Goal: Task Accomplishment & Management: Use online tool/utility

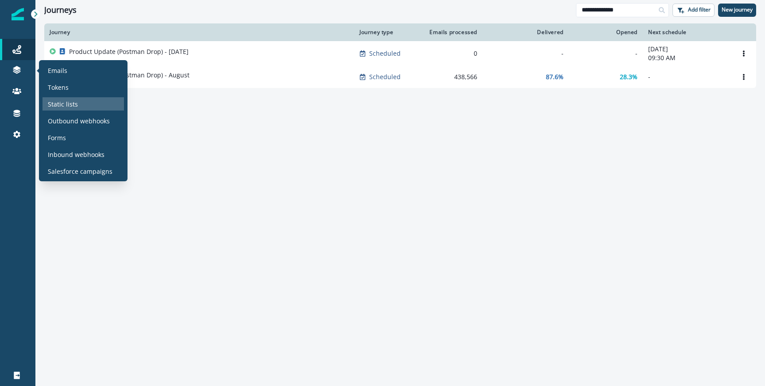
click at [50, 104] on p "Static lists" at bounding box center [63, 104] width 30 height 9
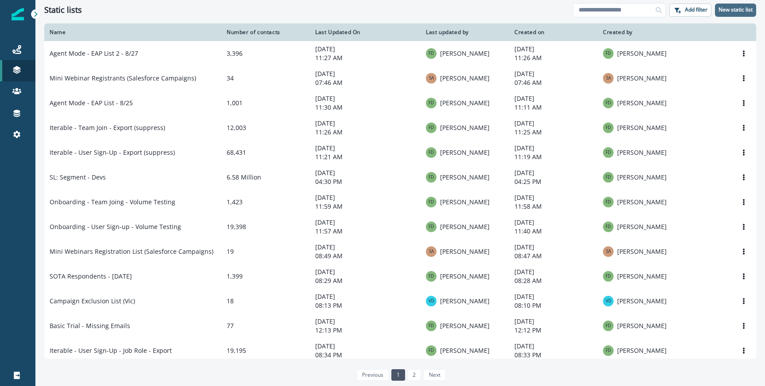
click at [745, 13] on button "New static list" at bounding box center [735, 10] width 41 height 13
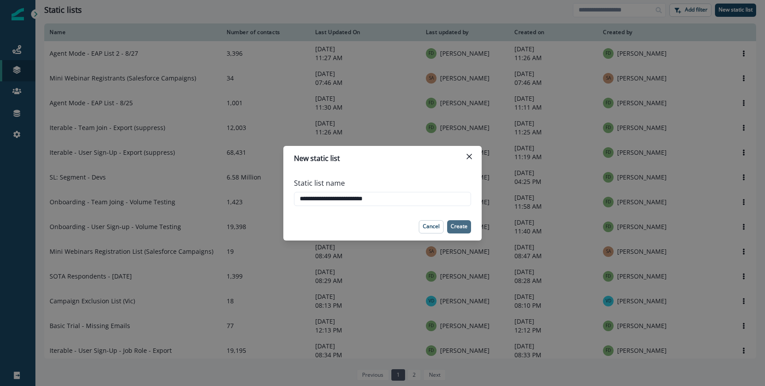
type input "**********"
click at [461, 229] on p "Create" at bounding box center [458, 226] width 17 height 6
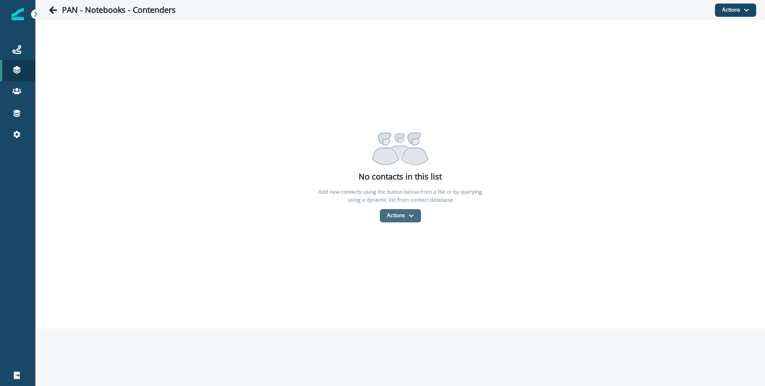
click at [393, 220] on button "Actions" at bounding box center [400, 215] width 41 height 13
click at [392, 252] on button "From a CSV file" at bounding box center [419, 253] width 79 height 15
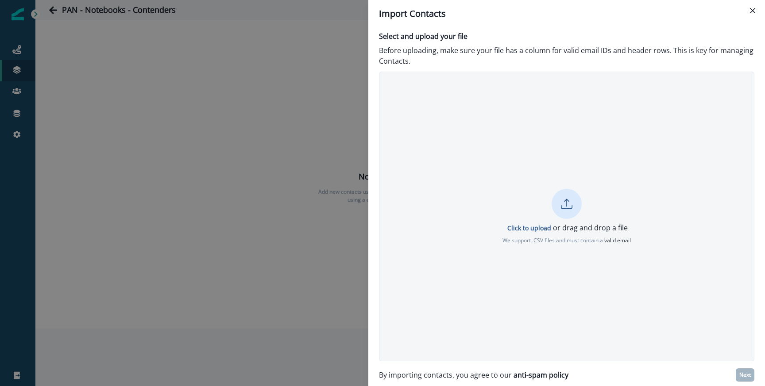
click at [523, 223] on p "Click to upload or drag and drop a file" at bounding box center [566, 228] width 122 height 11
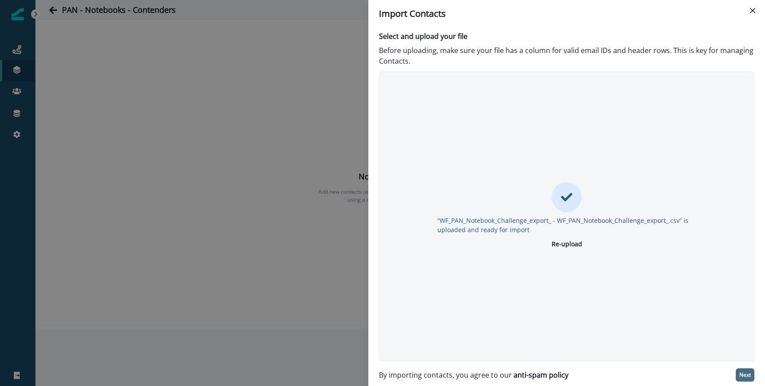
click at [741, 375] on p "Next" at bounding box center [745, 375] width 12 height 6
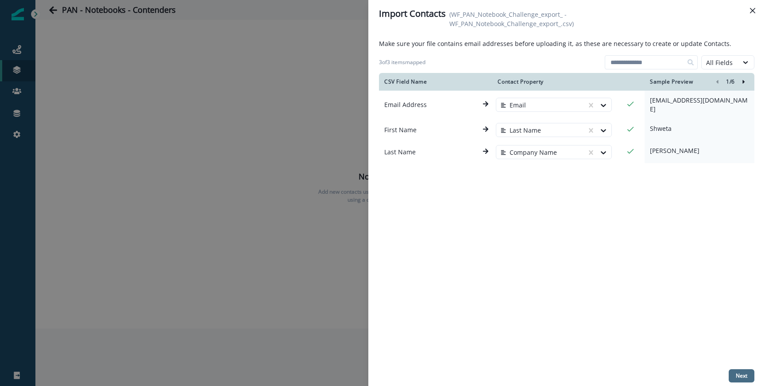
click at [741, 377] on p "Next" at bounding box center [741, 376] width 12 height 6
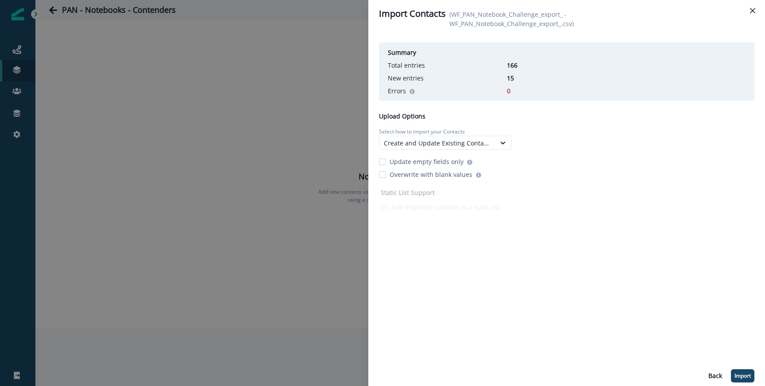
click at [420, 162] on p "Update empty fields only" at bounding box center [426, 161] width 74 height 9
click at [733, 380] on button "Import" at bounding box center [742, 375] width 23 height 13
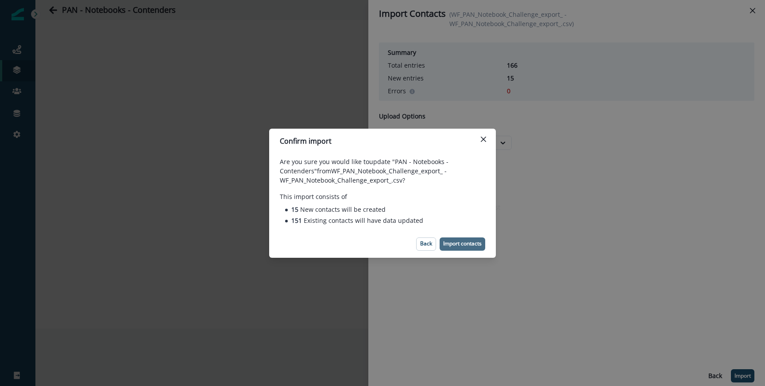
click at [466, 246] on p "Import contacts" at bounding box center [462, 244] width 38 height 6
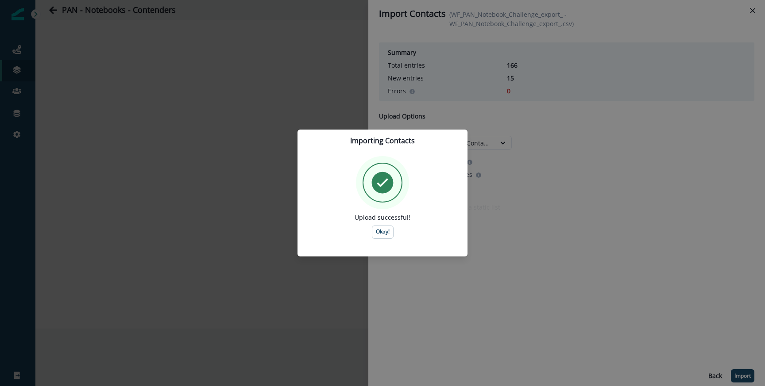
click at [368, 231] on div "Upload successful! Okay!" at bounding box center [382, 197] width 149 height 83
click at [373, 231] on button "Okay!" at bounding box center [383, 232] width 22 height 13
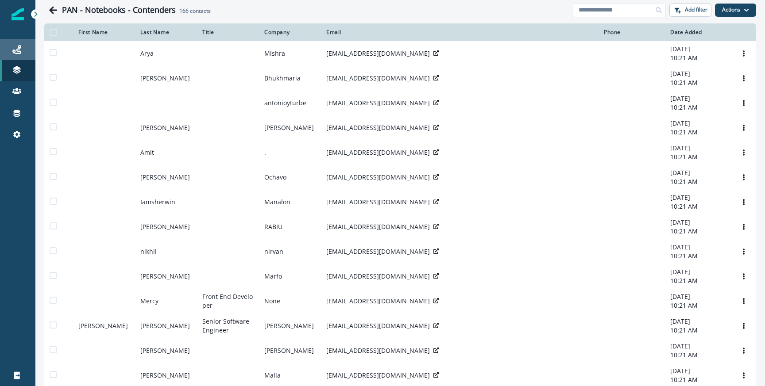
click at [8, 53] on div "Journeys" at bounding box center [18, 49] width 28 height 11
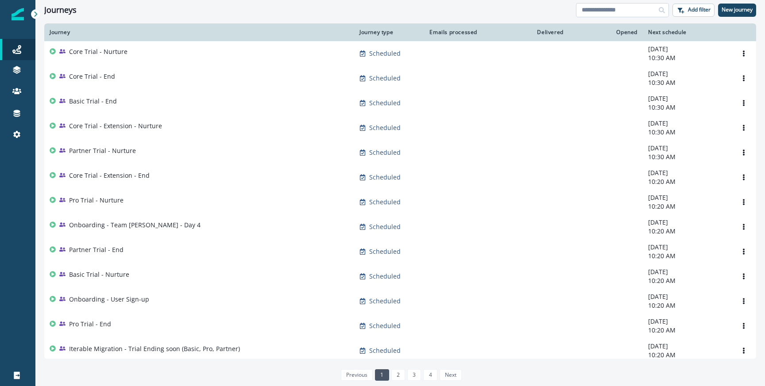
click at [597, 10] on input at bounding box center [622, 10] width 93 height 14
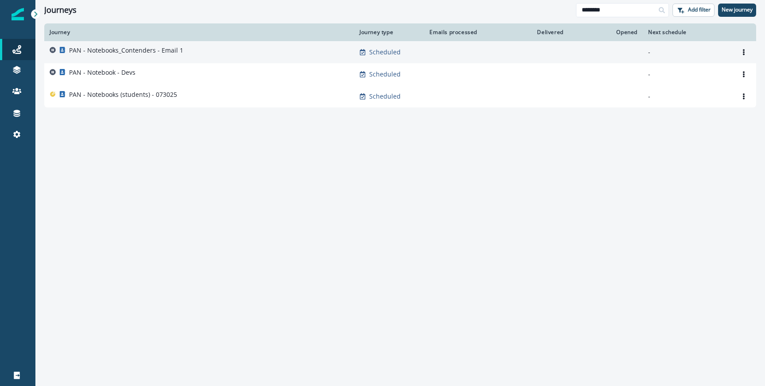
type input "********"
click at [189, 55] on div "PAN - Notebooks_Contenders - Email 1" at bounding box center [199, 52] width 299 height 12
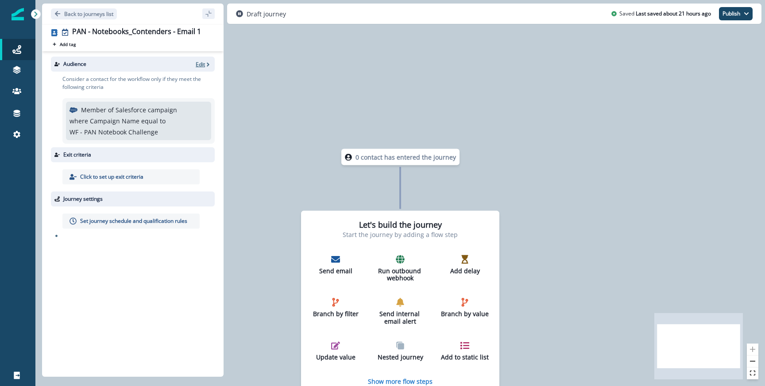
click at [201, 65] on p "Edit" at bounding box center [200, 65] width 9 height 8
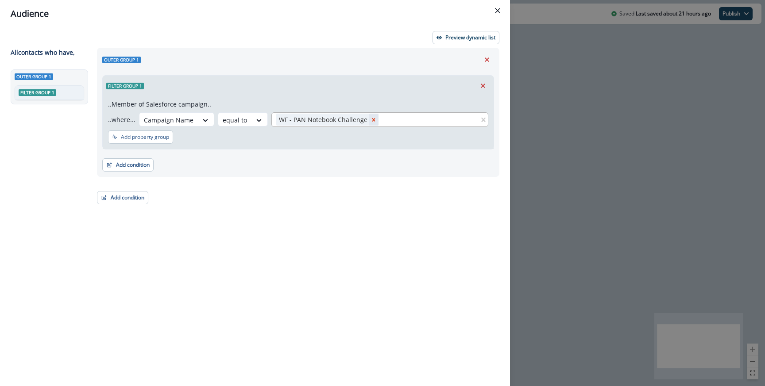
click at [370, 117] on icon "Remove WF - PAN Notebook Challenge" at bounding box center [373, 120] width 6 height 6
click at [475, 94] on div "Filter group 1" at bounding box center [298, 86] width 391 height 20
click at [482, 87] on icon "Remove" at bounding box center [483, 86] width 8 height 8
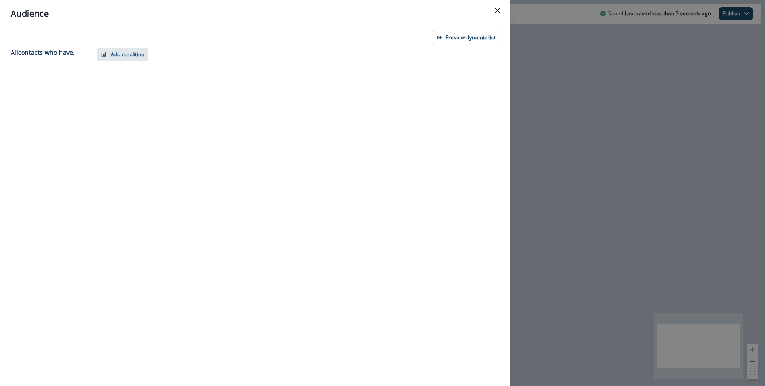
click at [142, 58] on button "Add condition" at bounding box center [122, 54] width 51 height 13
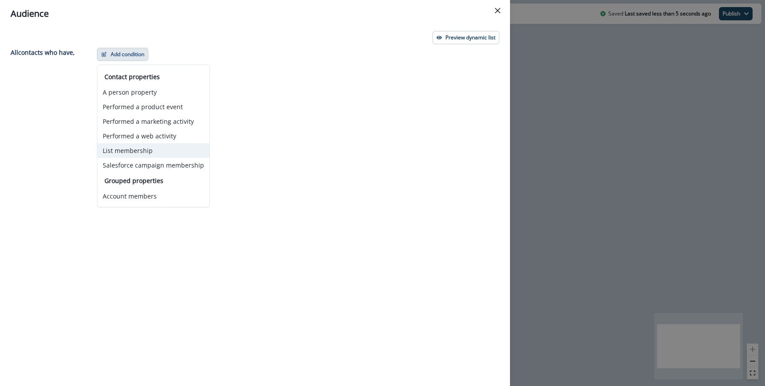
click at [146, 150] on button "List membership" at bounding box center [153, 150] width 112 height 15
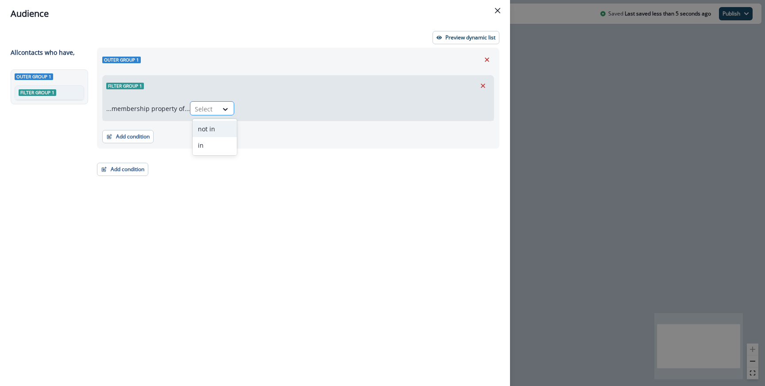
click at [213, 110] on div at bounding box center [204, 109] width 19 height 11
click at [211, 143] on div "in" at bounding box center [214, 145] width 44 height 16
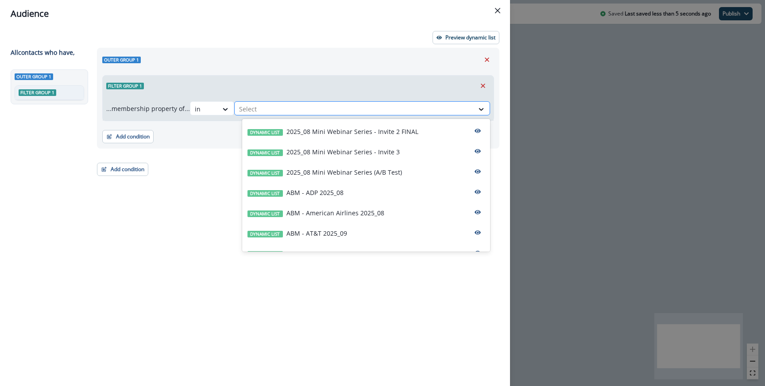
click at [255, 108] on div at bounding box center [354, 109] width 230 height 11
type input "*****"
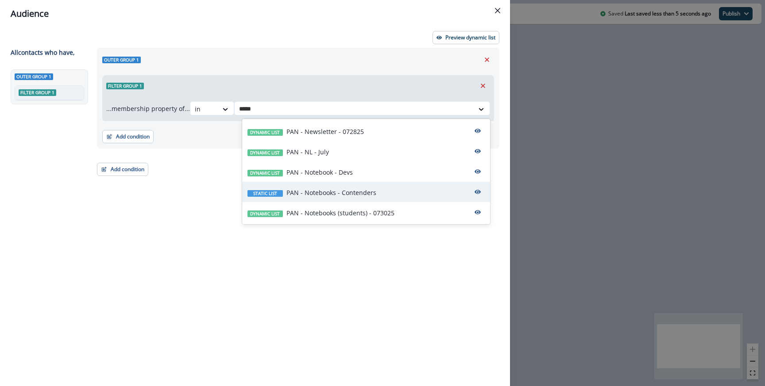
click at [354, 189] on p "PAN - Notebooks - Contenders" at bounding box center [331, 192] width 90 height 9
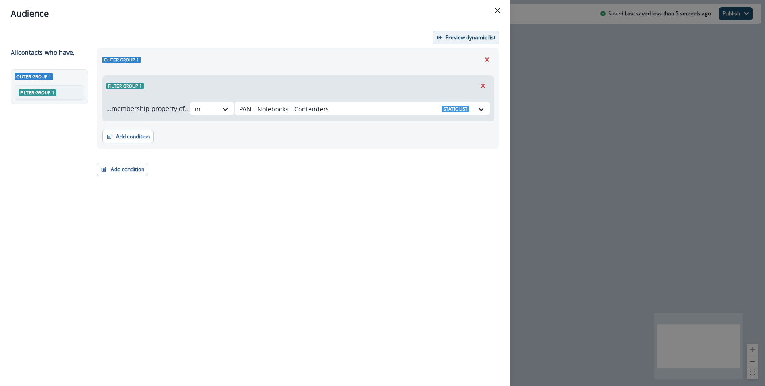
click at [463, 43] on button "Preview dynamic list" at bounding box center [465, 37] width 67 height 13
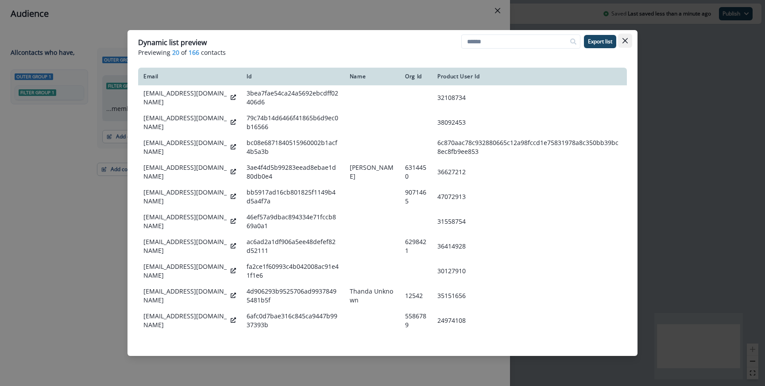
click at [627, 34] on button "Close" at bounding box center [625, 41] width 14 height 14
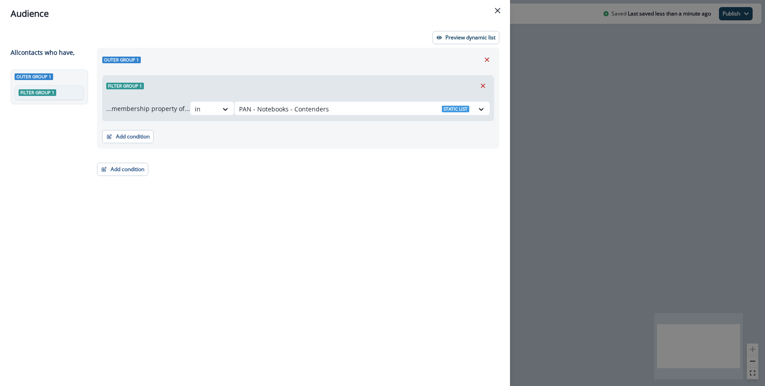
click at [596, 60] on div "Audience Preview dynamic list All contact s who have, Outer group 1 Filter grou…" at bounding box center [382, 193] width 765 height 386
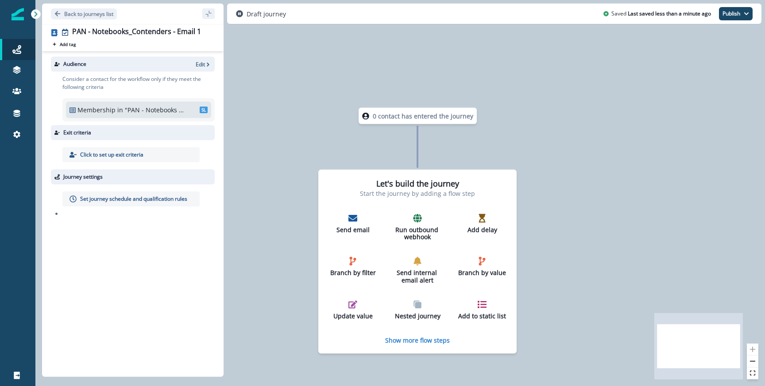
click at [362, 222] on div "Send email" at bounding box center [352, 224] width 49 height 20
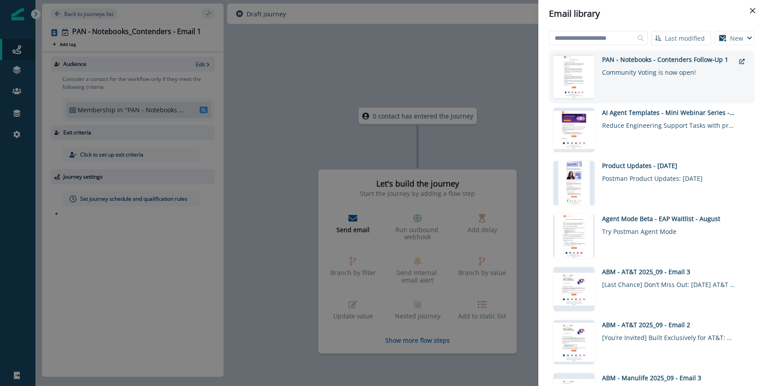
click at [646, 54] on div "Click to preview PAN - Notebooks - Contenders Follow-Up 1 Community Voting is n…" at bounding box center [652, 76] width 206 height 53
click at [610, 87] on div "PAN - Notebooks - Contenders Follow-Up 1 Community Voting is now open!" at bounding box center [668, 77] width 133 height 44
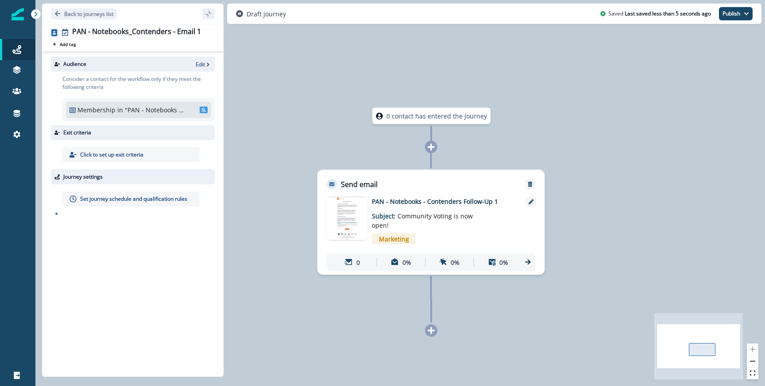
click at [135, 194] on div "Set journey schedule and qualification rules" at bounding box center [130, 199] width 137 height 15
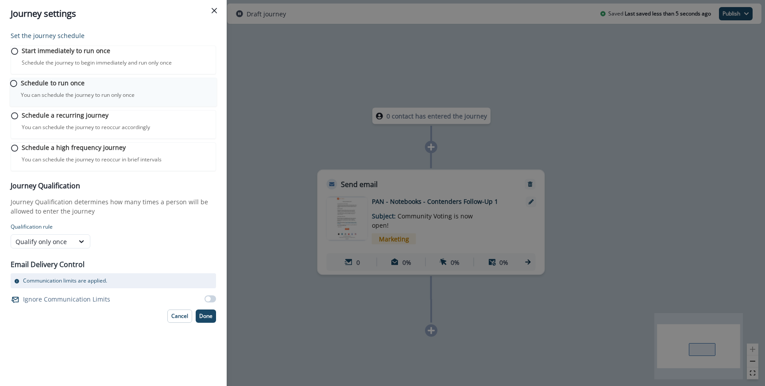
click at [101, 99] on p "You can schedule the journey to run only once" at bounding box center [78, 95] width 114 height 8
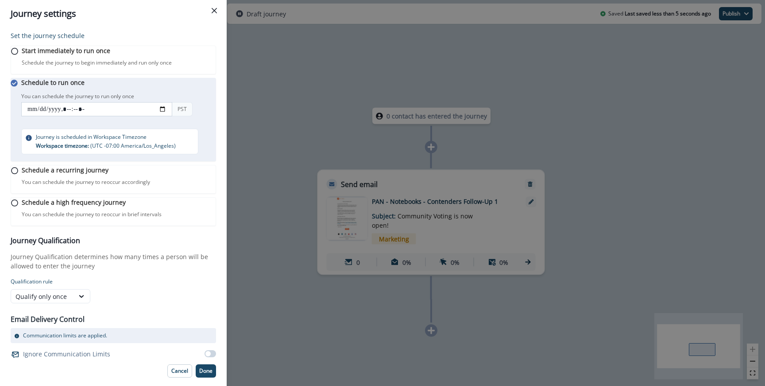
click at [165, 116] on input "datetime-local" at bounding box center [96, 109] width 151 height 14
type input "**********"
click at [196, 97] on div "Schedule to run once You can schedule the journey to run only once You can sche…" at bounding box center [118, 116] width 195 height 77
click at [194, 369] on div "Set the journey schedule Start immediately to run once Schedule the journey to …" at bounding box center [113, 204] width 205 height 347
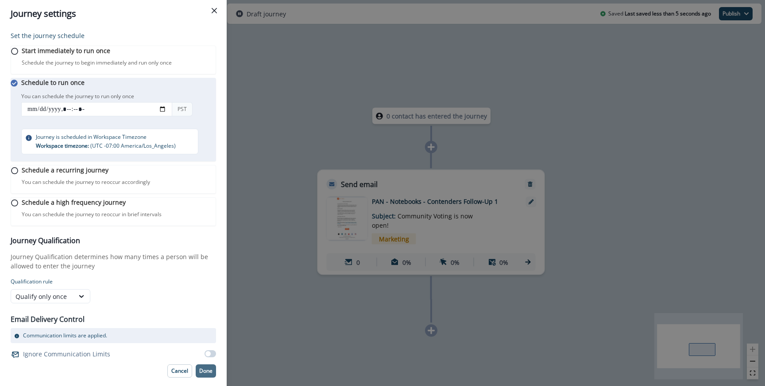
click at [200, 371] on button "Done" at bounding box center [206, 371] width 20 height 13
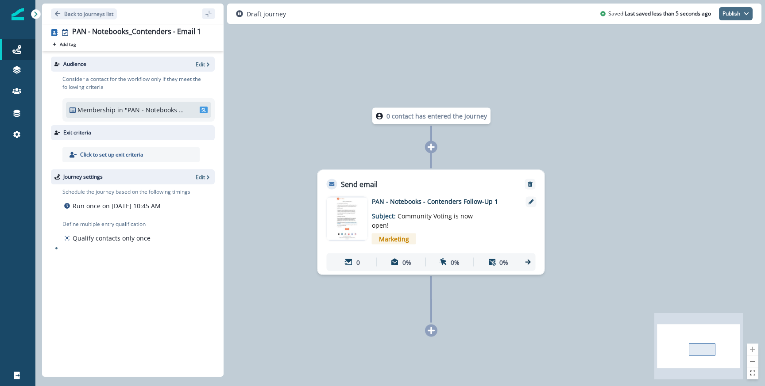
click at [745, 13] on icon "button" at bounding box center [746, 13] width 4 height 3
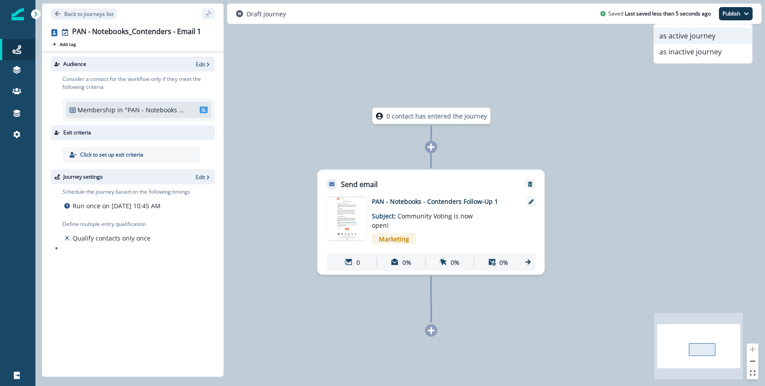
click at [689, 38] on button "as active journey" at bounding box center [703, 36] width 98 height 16
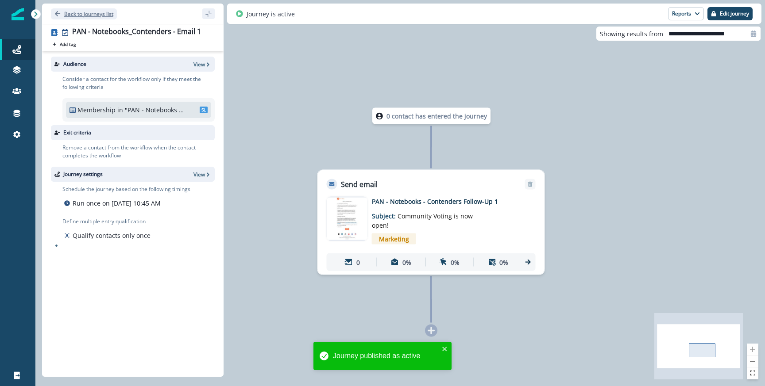
click at [81, 10] on p "Back to journeys list" at bounding box center [88, 14] width 49 height 8
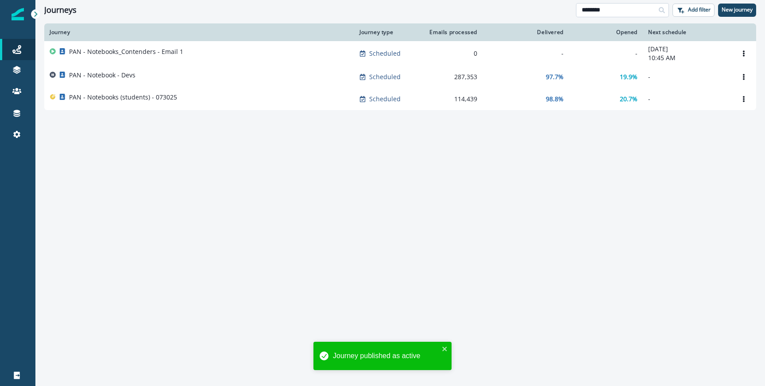
click at [610, 4] on input "********" at bounding box center [622, 10] width 93 height 14
click at [609, 4] on input "********" at bounding box center [622, 10] width 93 height 14
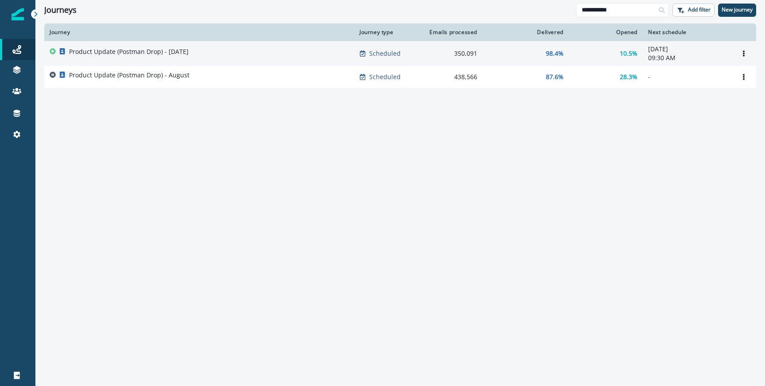
type input "**********"
